Goal: Task Accomplishment & Management: Use online tool/utility

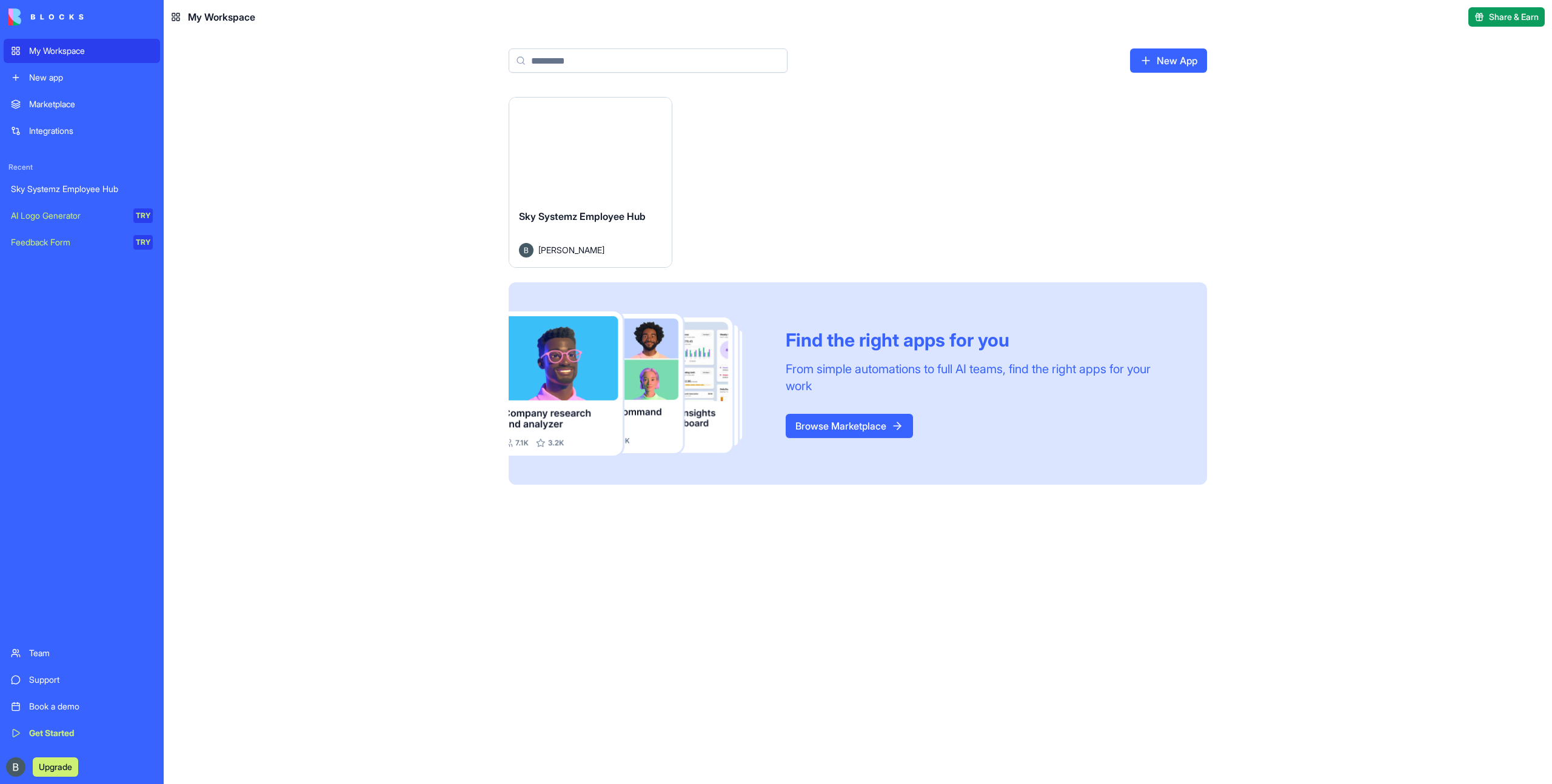
click at [622, 154] on button "Launch" at bounding box center [591, 148] width 91 height 24
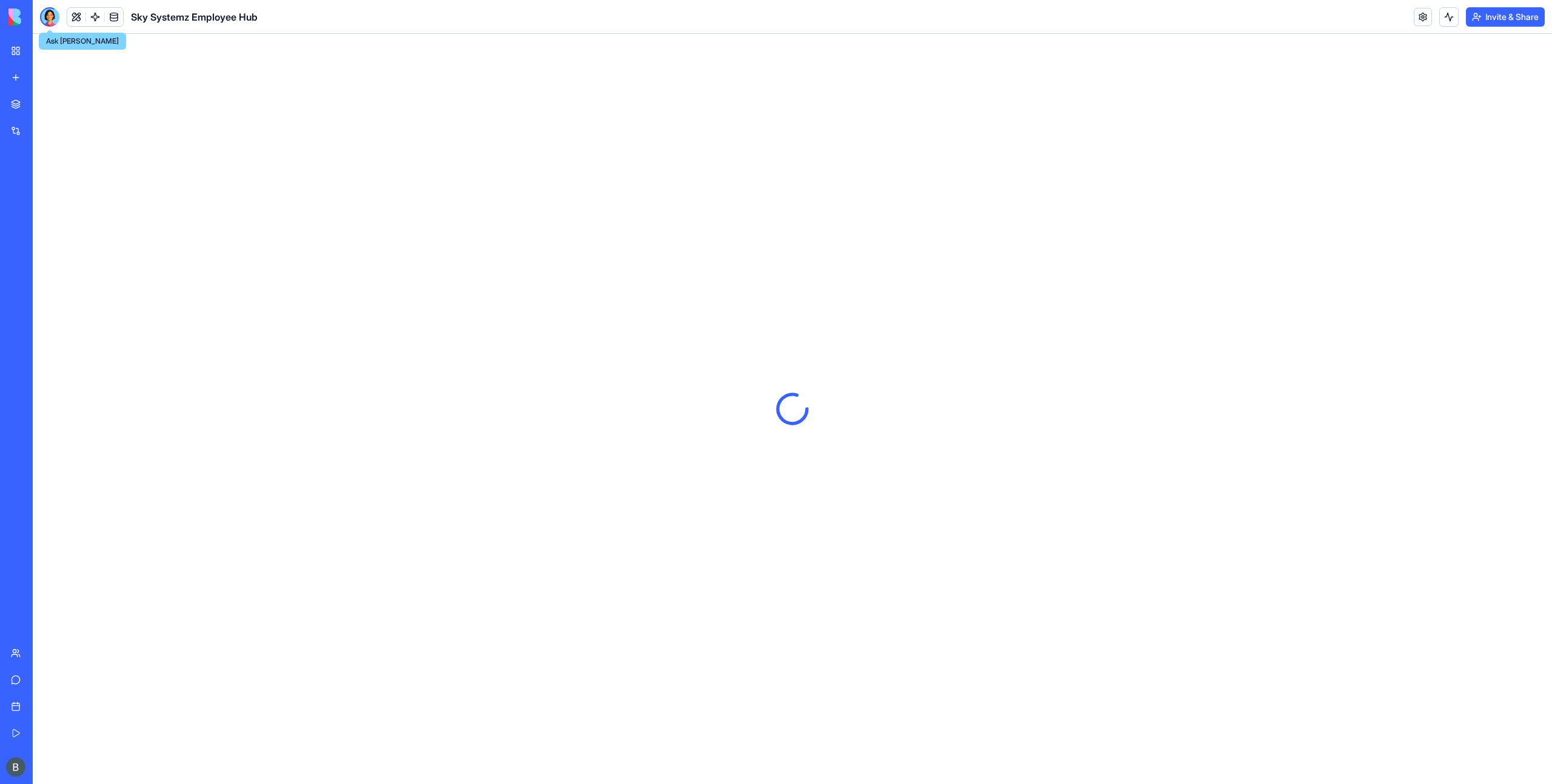
click at [50, 19] on div at bounding box center [49, 17] width 19 height 19
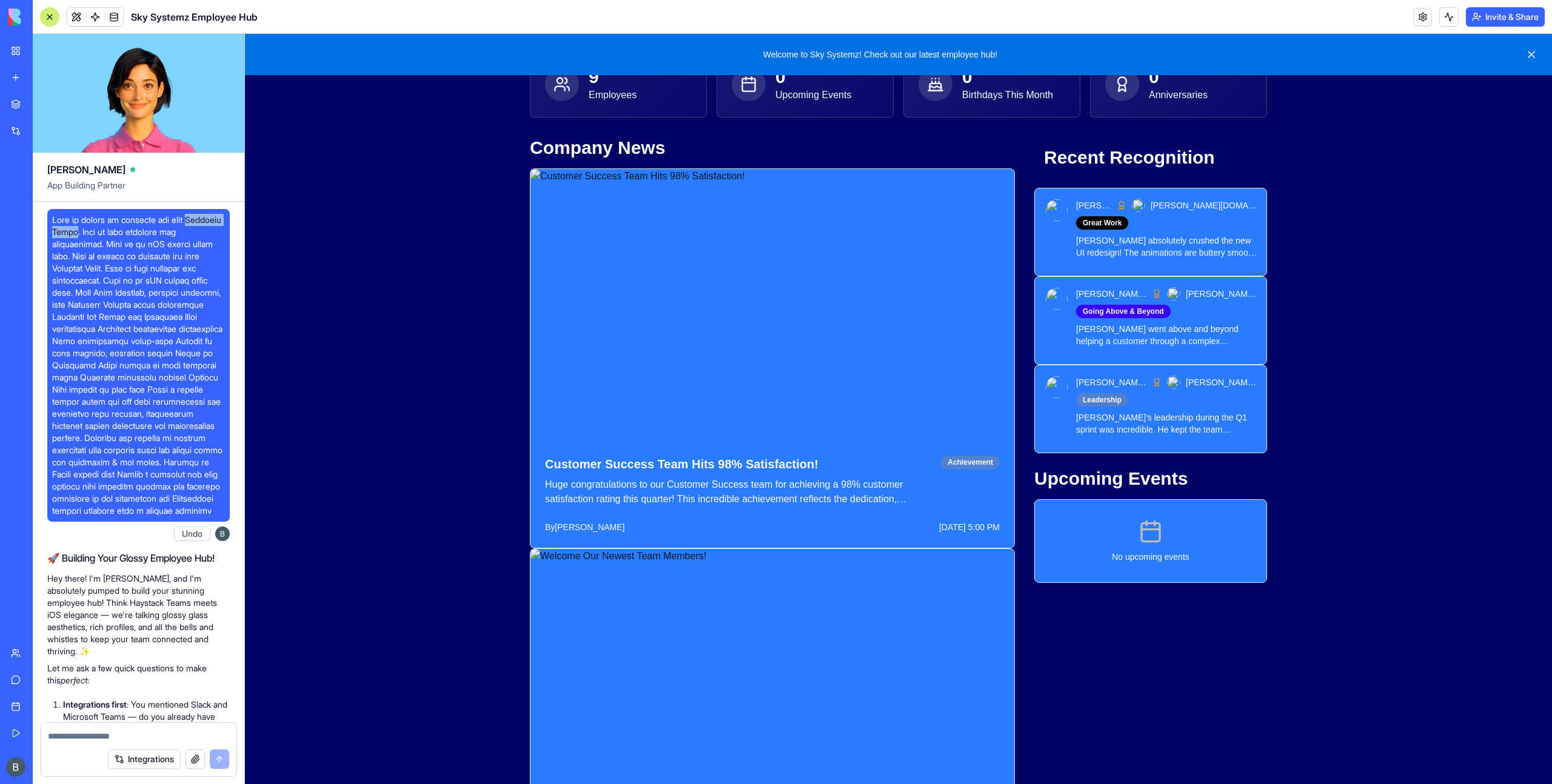
drag, startPoint x: 117, startPoint y: 232, endPoint x: 45, endPoint y: 229, distance: 72.1
click at [47, 227] on div at bounding box center [138, 365] width 182 height 313
copy span "Haystack Teams"
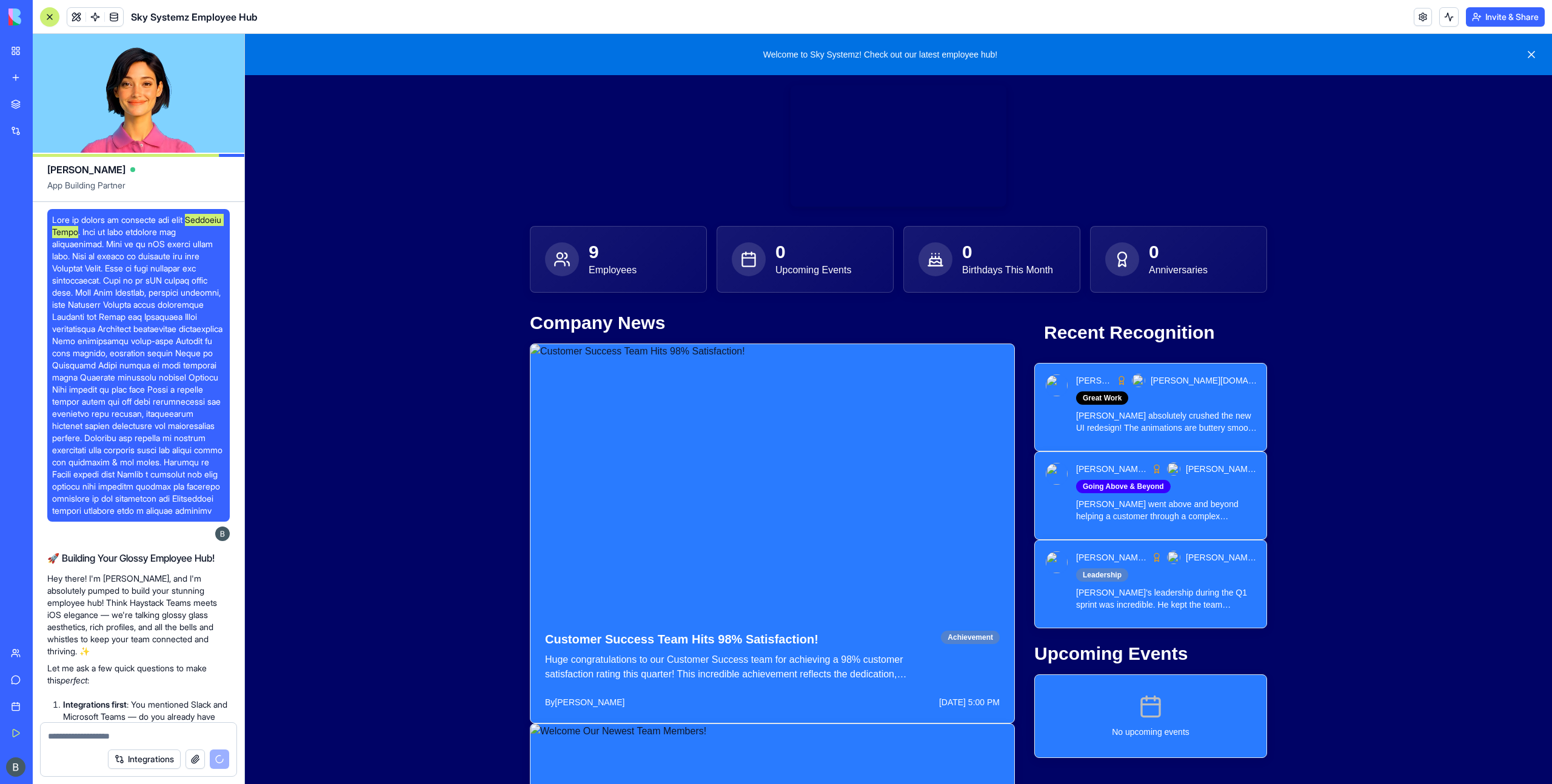
scroll to position [31890, 0]
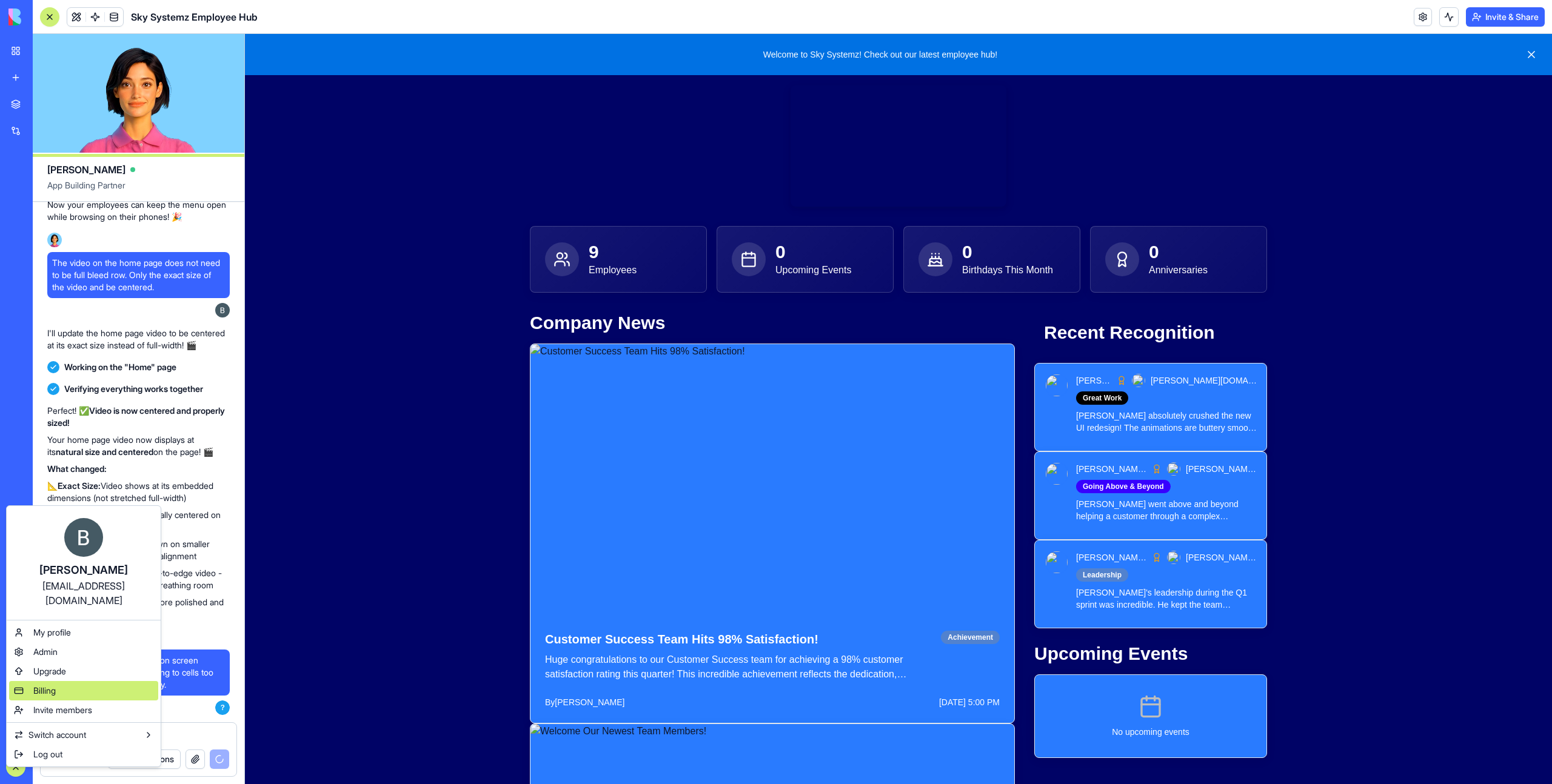
click at [119, 681] on div "Billing" at bounding box center [83, 691] width 149 height 19
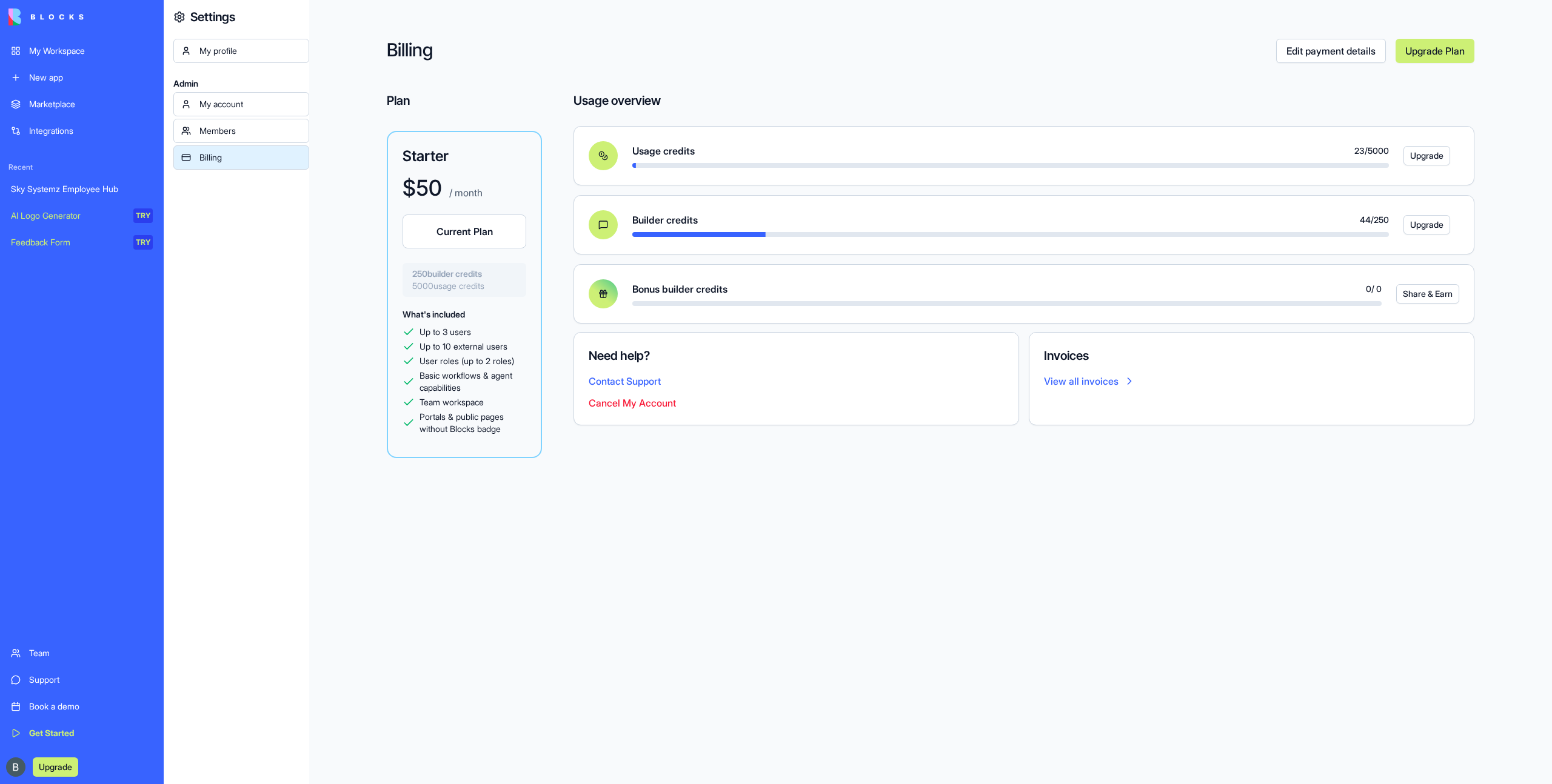
click at [106, 41] on link "My Workspace" at bounding box center [82, 51] width 157 height 24
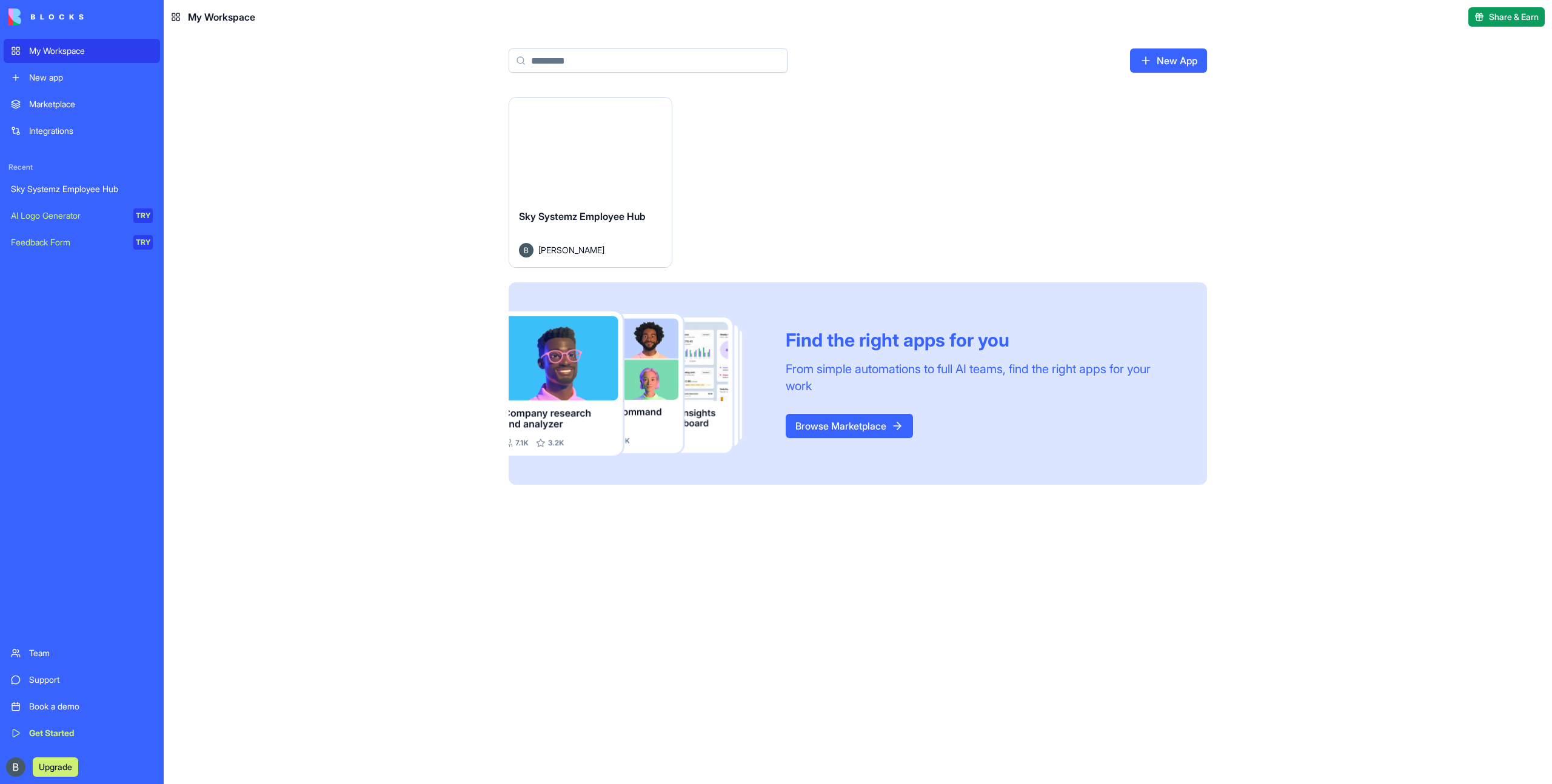
click at [573, 152] on button "Launch" at bounding box center [591, 148] width 91 height 24
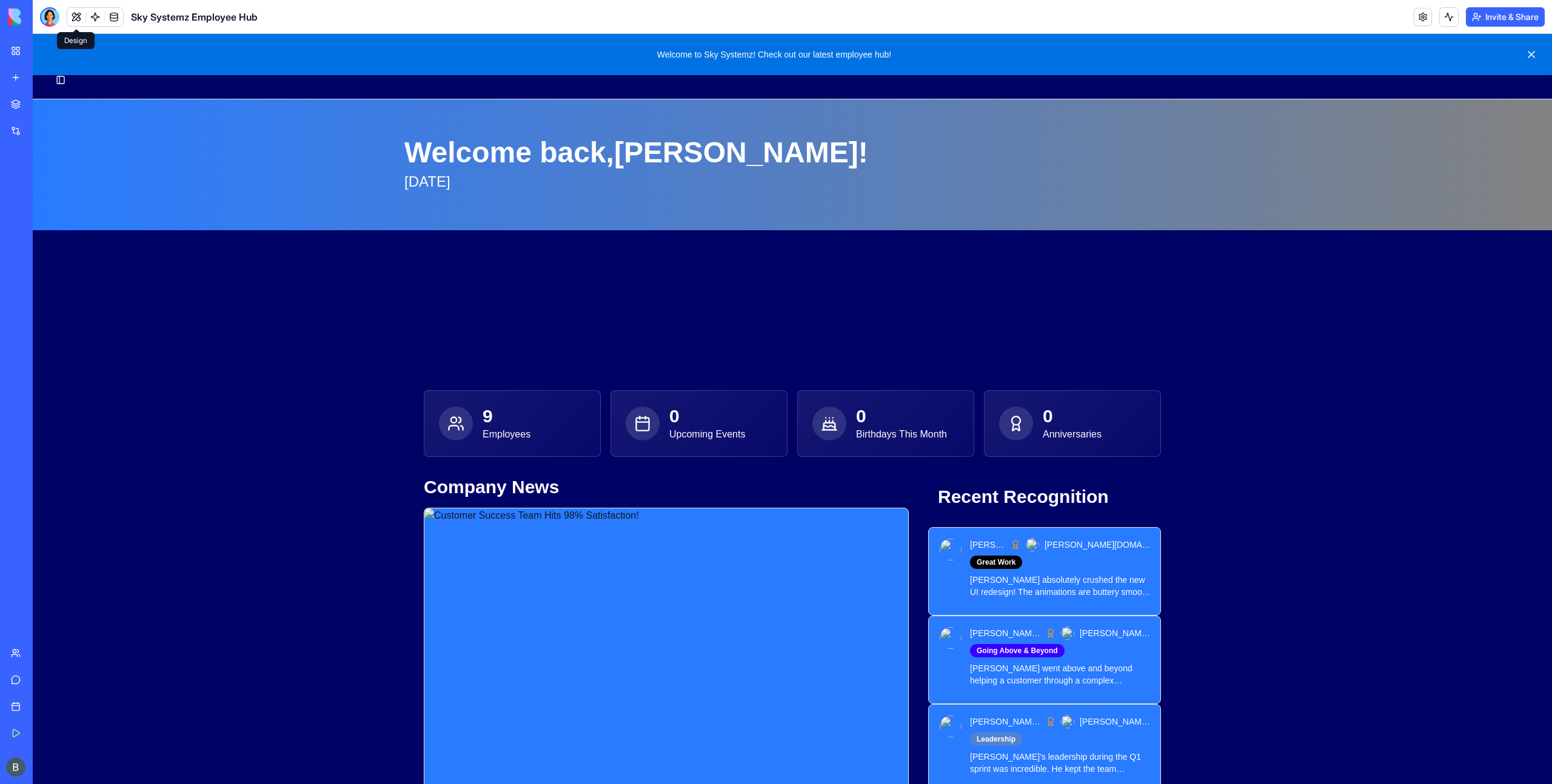
click at [77, 15] on button at bounding box center [76, 17] width 18 height 18
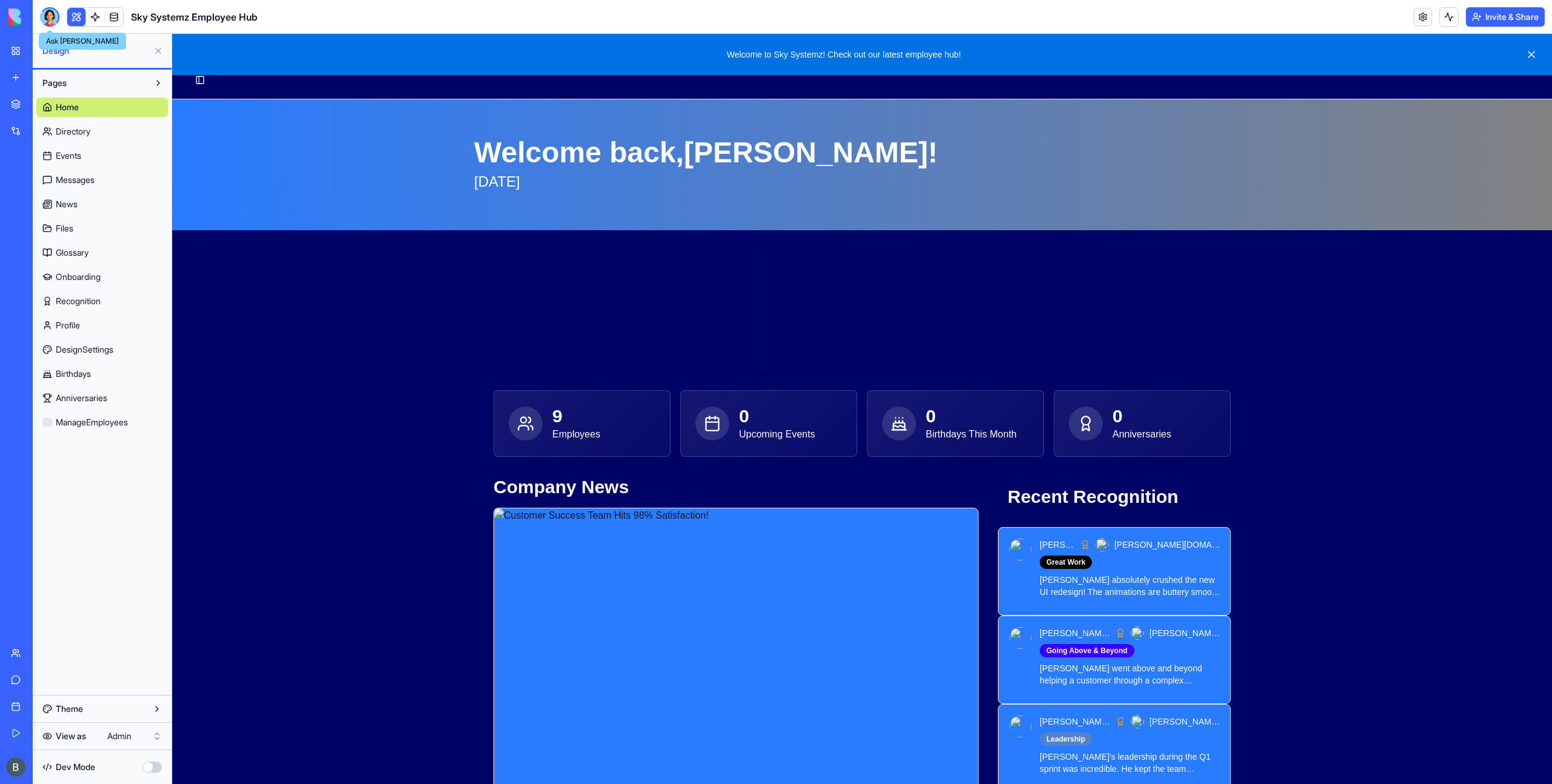
click at [50, 15] on div at bounding box center [49, 17] width 19 height 19
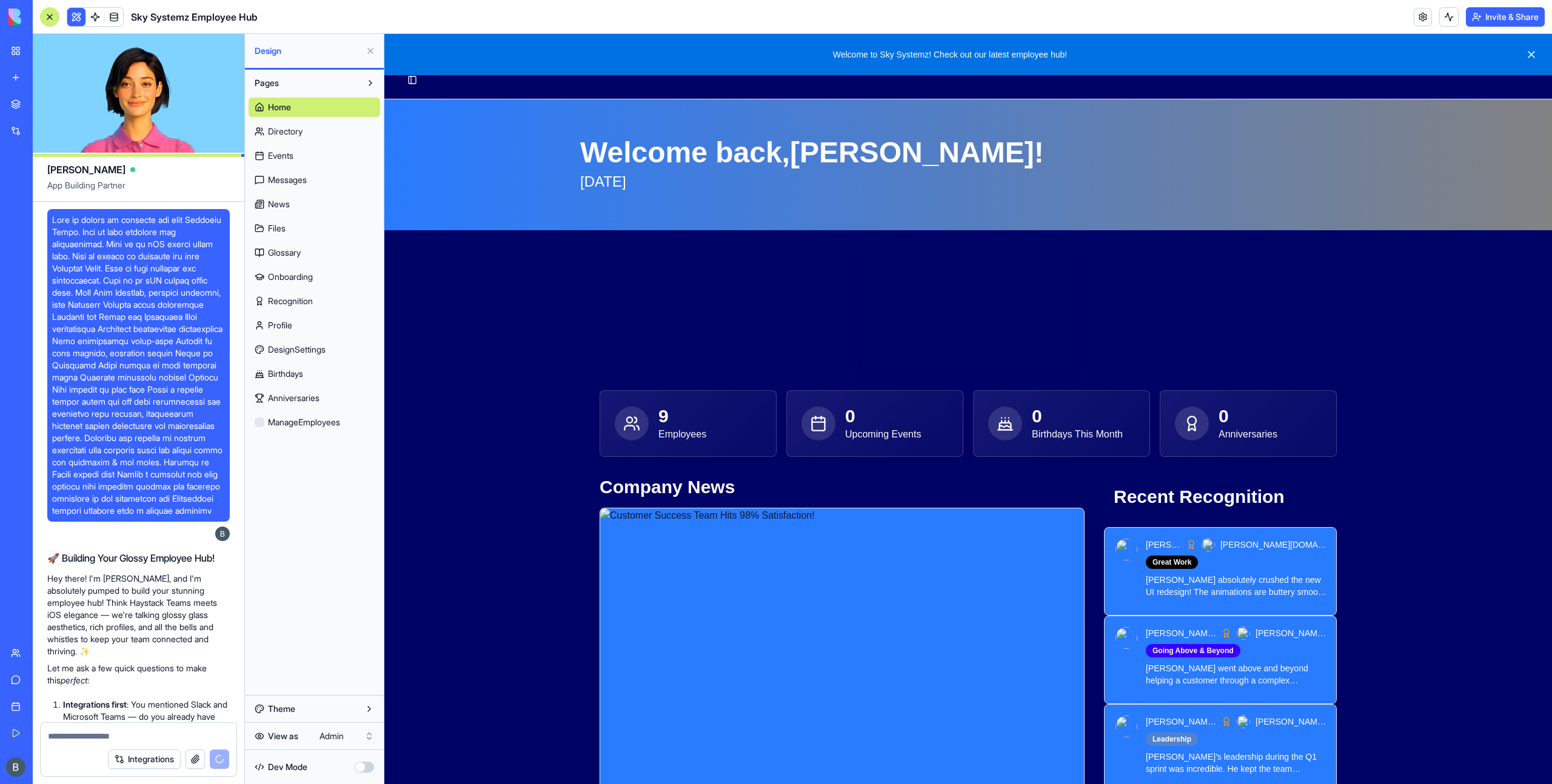
click at [74, 232] on span at bounding box center [138, 366] width 173 height 303
copy span "Haystack"
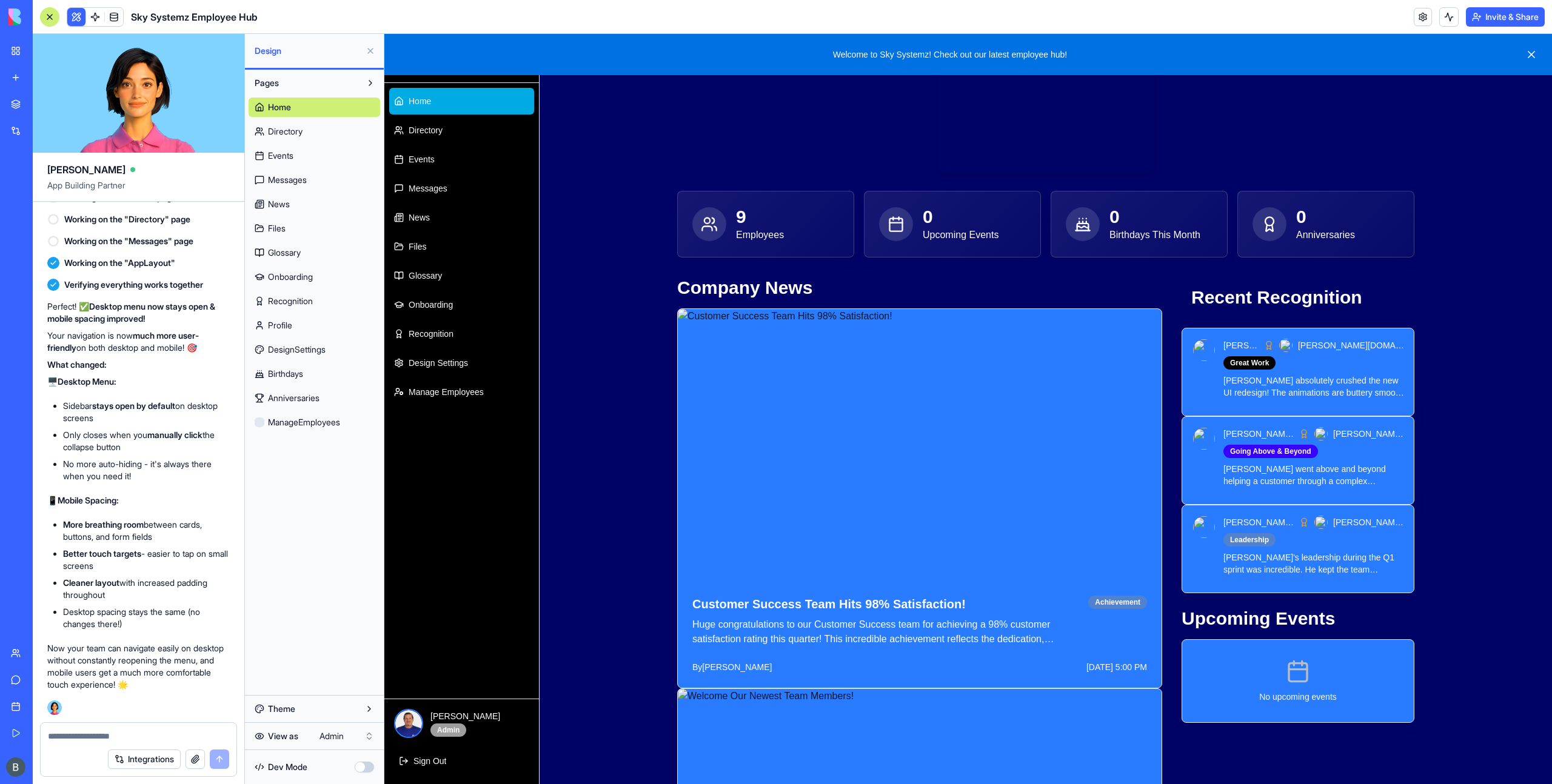
scroll to position [32204, 0]
click at [96, 21] on link at bounding box center [95, 17] width 18 height 18
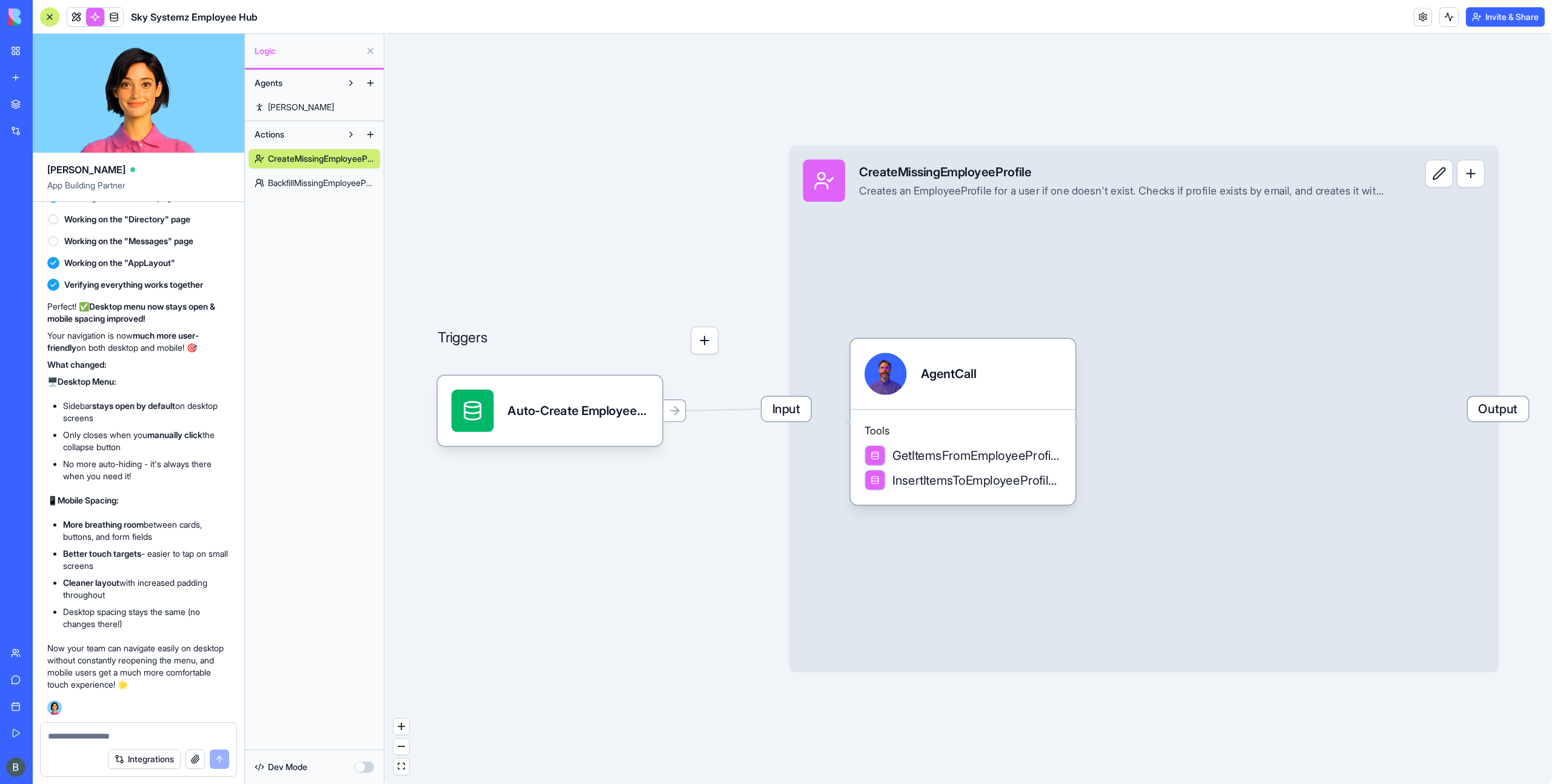
click at [332, 179] on span "BackfillMissingEmployeeProfiles" at bounding box center [321, 183] width 106 height 12
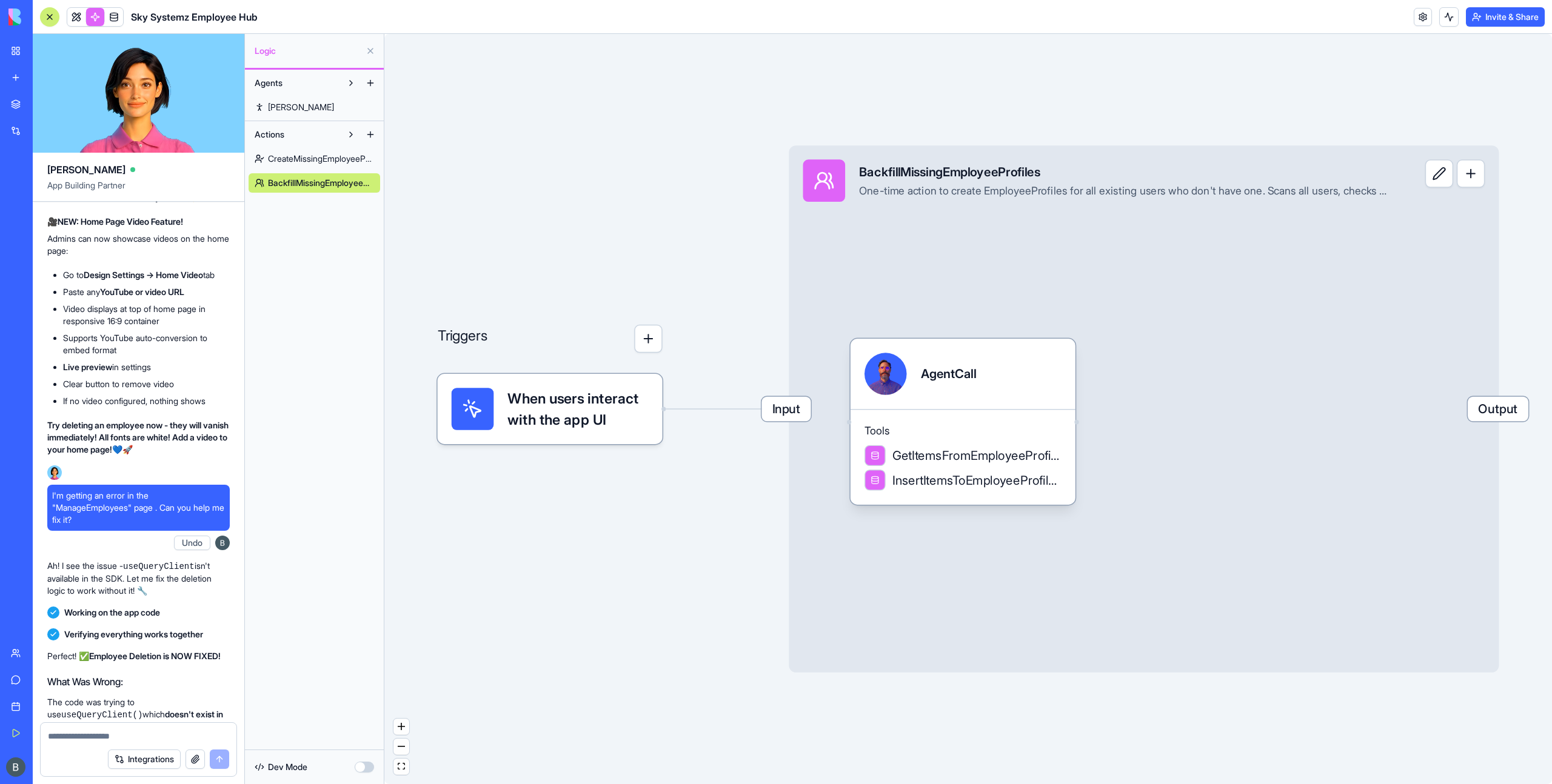
scroll to position [33223, 0]
